Goal: Task Accomplishment & Management: Manage account settings

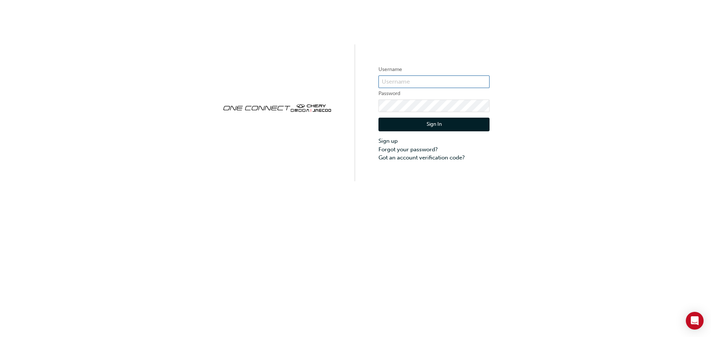
click at [420, 82] on input "text" at bounding box center [433, 82] width 111 height 13
paste input "ONE0051"
type input "ONE0051"
click at [429, 219] on div "Username ONE0051 Password Sign In Sign up Forgot your password? Got an account …" at bounding box center [355, 168] width 711 height 337
drag, startPoint x: 421, startPoint y: 81, endPoint x: 353, endPoint y: 81, distance: 68.1
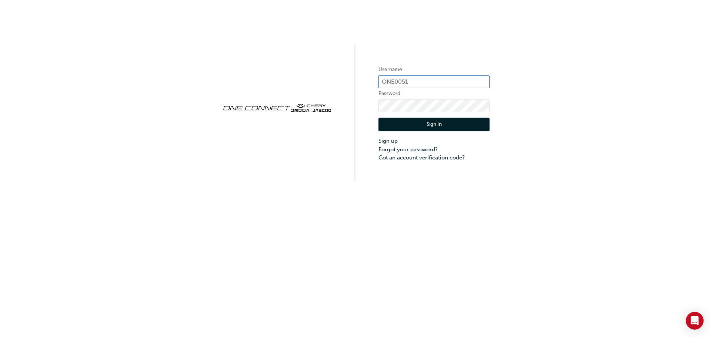
click at [353, 81] on div "Username ONE0051 Password Sign In Sign up Forgot your password? Got an account …" at bounding box center [355, 90] width 711 height 181
drag, startPoint x: 400, startPoint y: 218, endPoint x: 390, endPoint y: 171, distance: 47.9
click at [400, 215] on div "Username ONE0051 Password Sign In Sign up Forgot your password? Got an account …" at bounding box center [355, 168] width 711 height 337
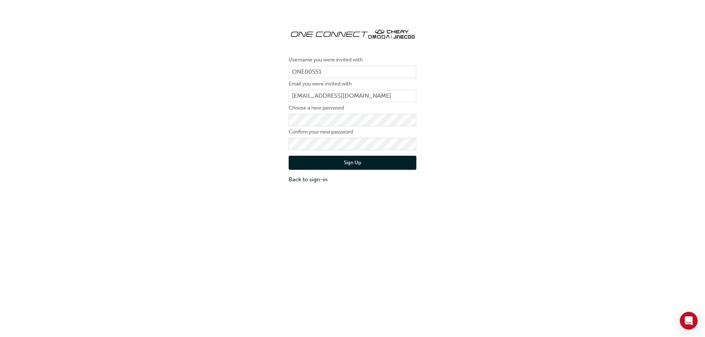
click at [300, 161] on button "Sign Up" at bounding box center [353, 163] width 128 height 14
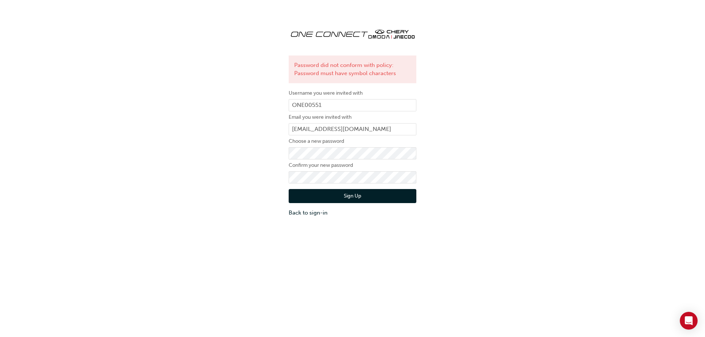
click at [316, 197] on button "Sign Up" at bounding box center [353, 196] width 128 height 14
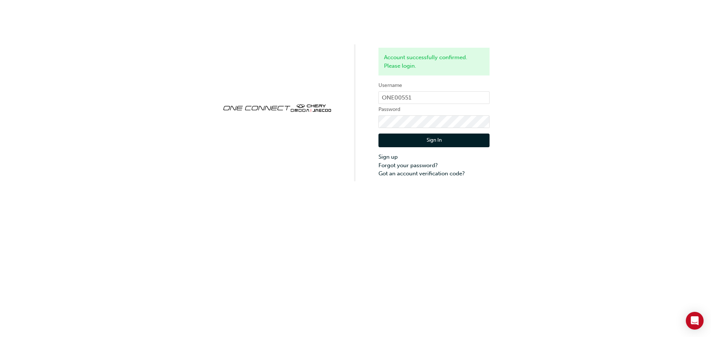
drag, startPoint x: 440, startPoint y: 142, endPoint x: 446, endPoint y: 140, distance: 7.3
click at [440, 142] on button "Sign In" at bounding box center [433, 141] width 111 height 14
